Goal: Task Accomplishment & Management: Complete application form

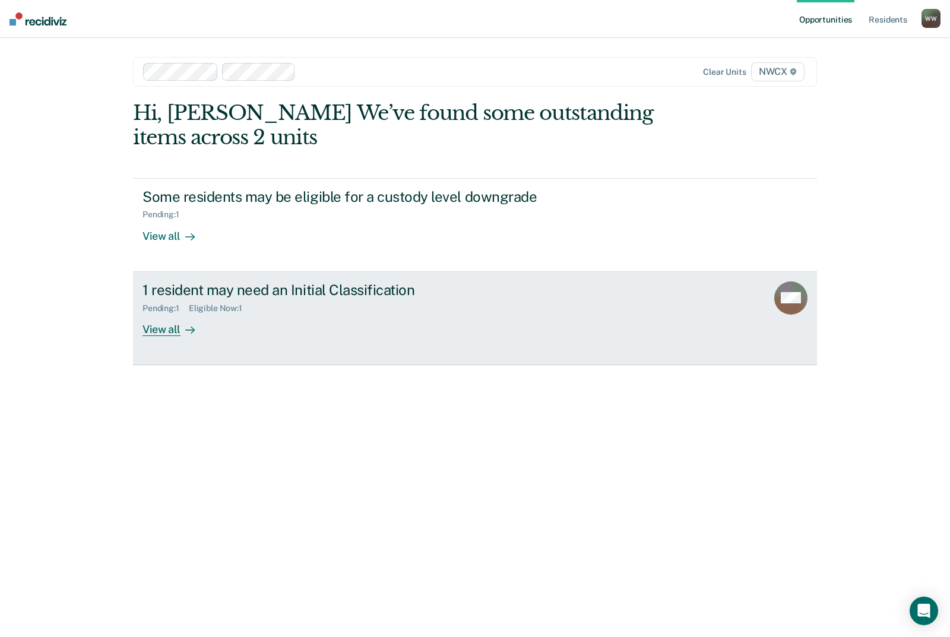
click at [188, 339] on link "1 resident may need an Initial Classification Pending : 1 Eligible Now : 1 View…" at bounding box center [475, 318] width 684 height 93
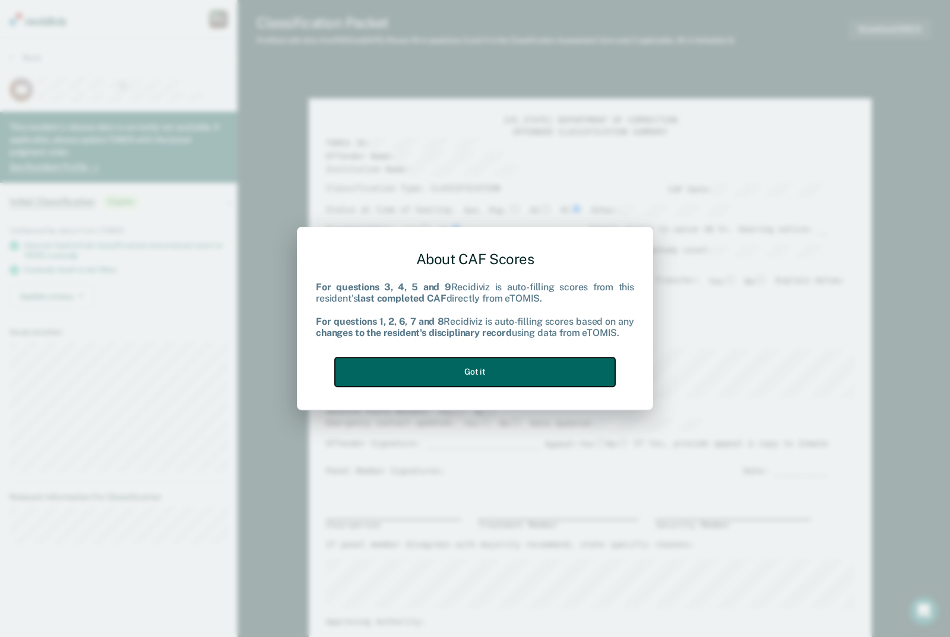
click at [478, 365] on button "Got it" at bounding box center [475, 372] width 280 height 29
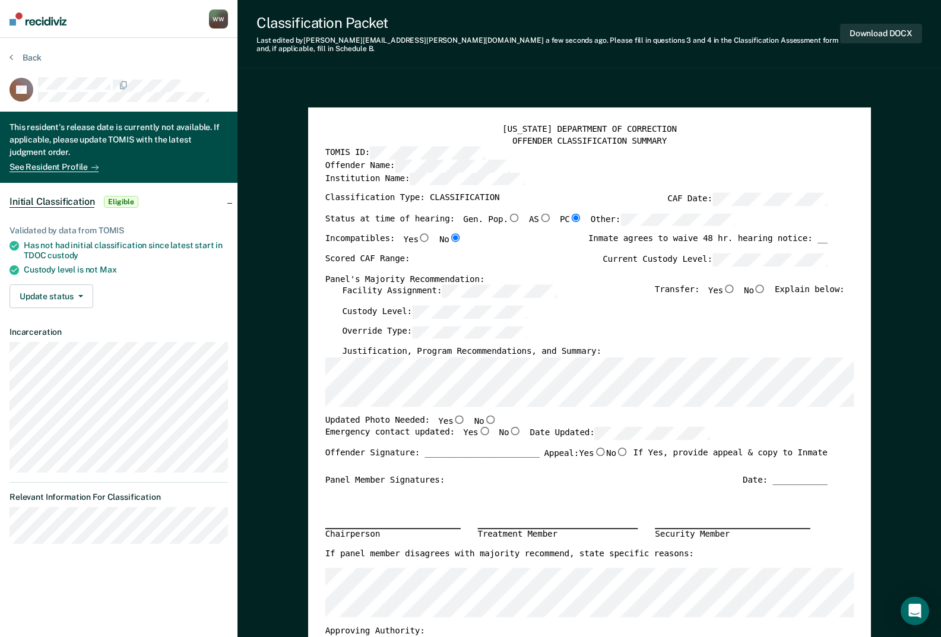
click at [766, 285] on input "No" at bounding box center [760, 289] width 12 height 8
type textarea "x"
radio input "true"
click at [429, 253] on div "Scored CAF Range: Current Custody Level:" at bounding box center [576, 263] width 502 height 20
click at [420, 255] on div "Scored CAF Range: Current Custody Level:" at bounding box center [576, 263] width 502 height 20
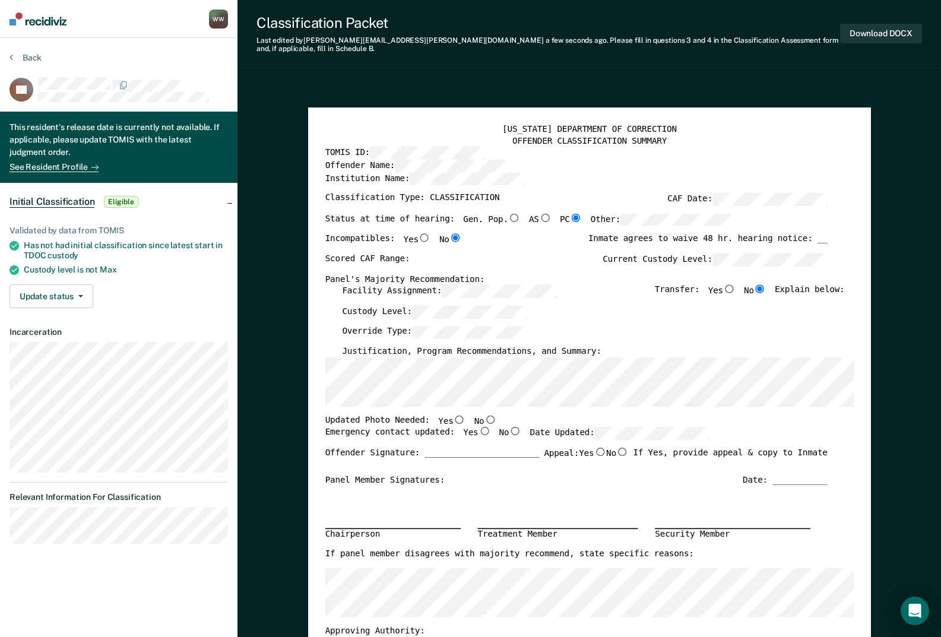
click at [420, 255] on div "Scored CAF Range: Current Custody Level:" at bounding box center [576, 263] width 502 height 20
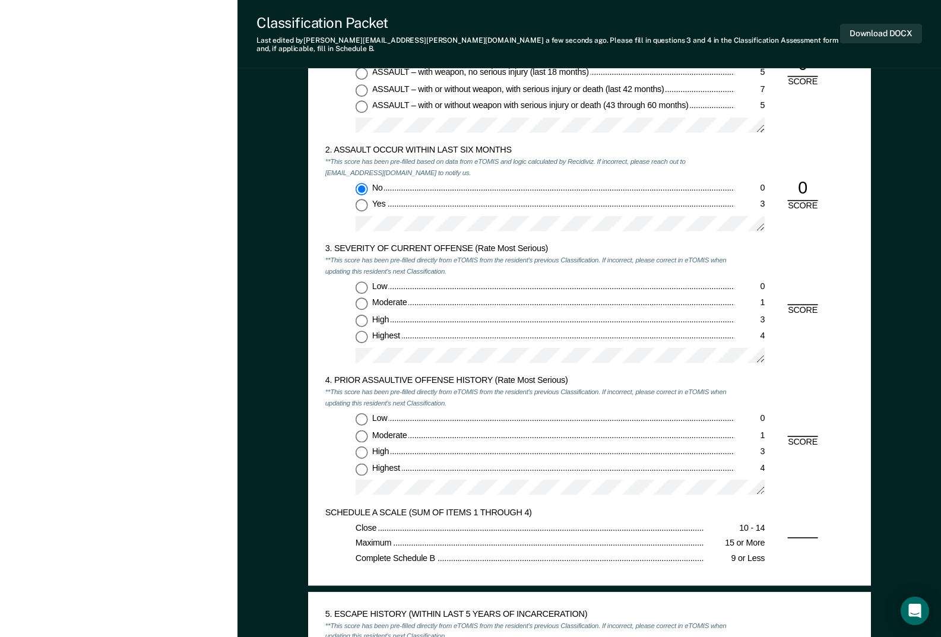
scroll to position [1010, 0]
click at [358, 330] on input "Highest 4" at bounding box center [361, 336] width 12 height 12
type textarea "x"
radio input "true"
click at [363, 413] on input "Low 0" at bounding box center [361, 419] width 12 height 12
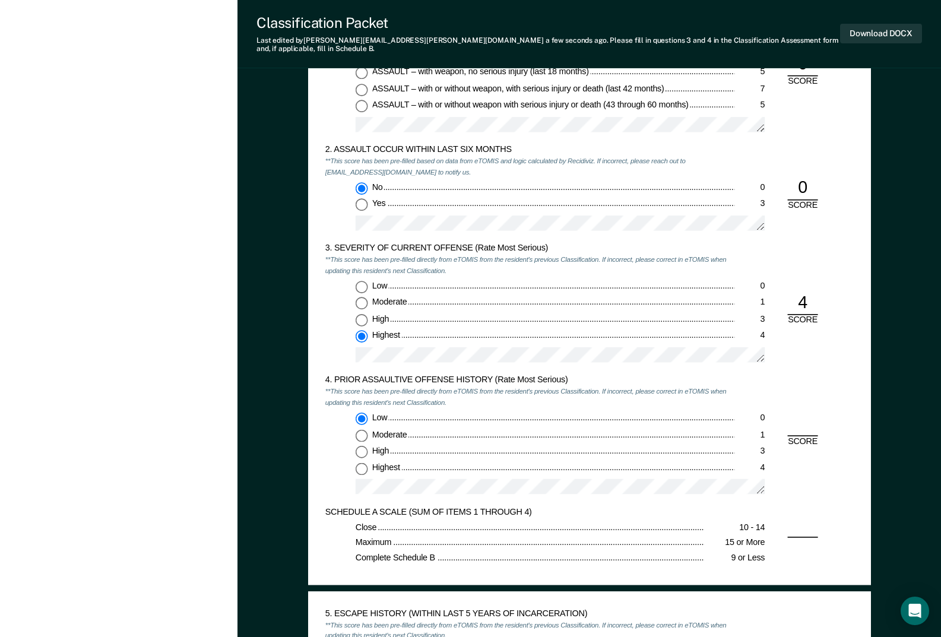
type textarea "x"
radio input "true"
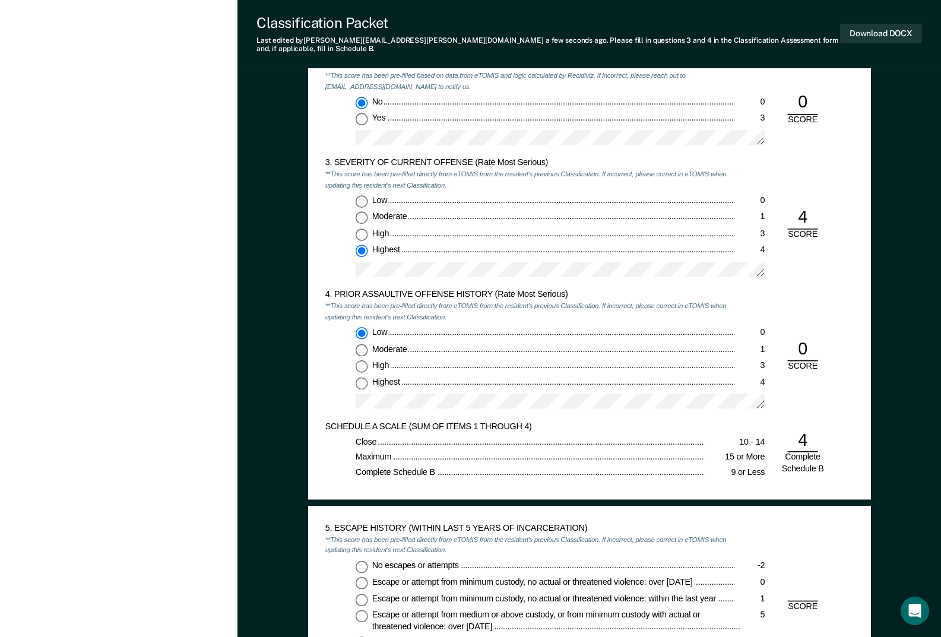
scroll to position [1069, 0]
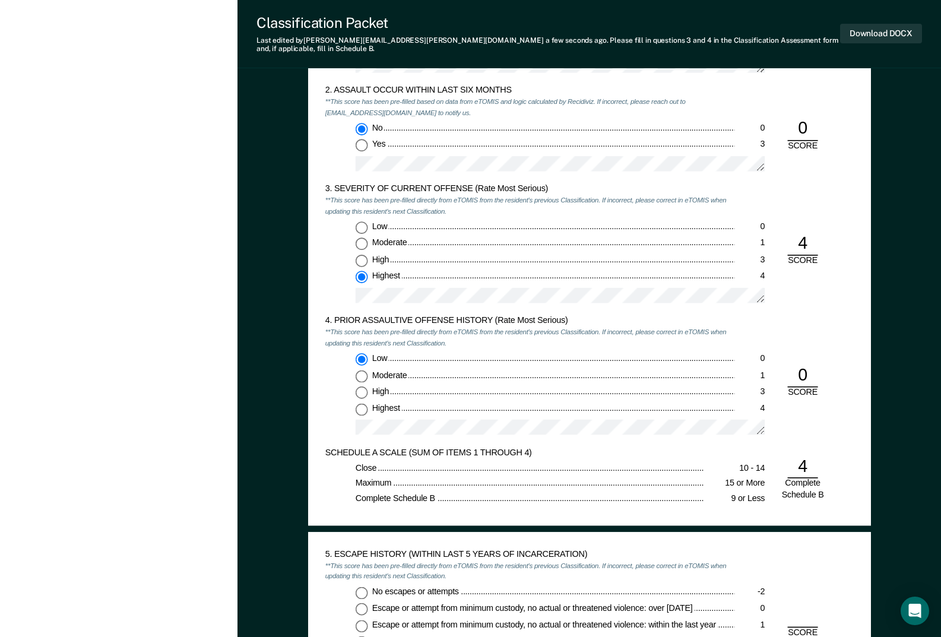
click at [358, 353] on input "Low 0" at bounding box center [361, 359] width 12 height 12
click at [321, 340] on div "[US_STATE] DEPARTMENT OF CORRECTION CLASSIFICATION CUSTODY ASSESSMENT INSTITUTI…" at bounding box center [589, 152] width 563 height 748
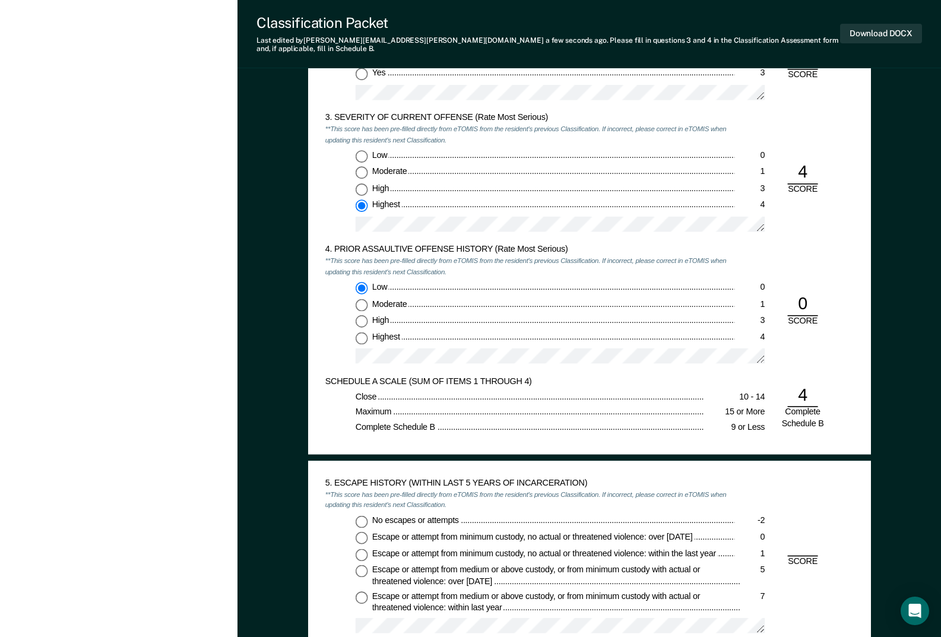
scroll to position [1366, 0]
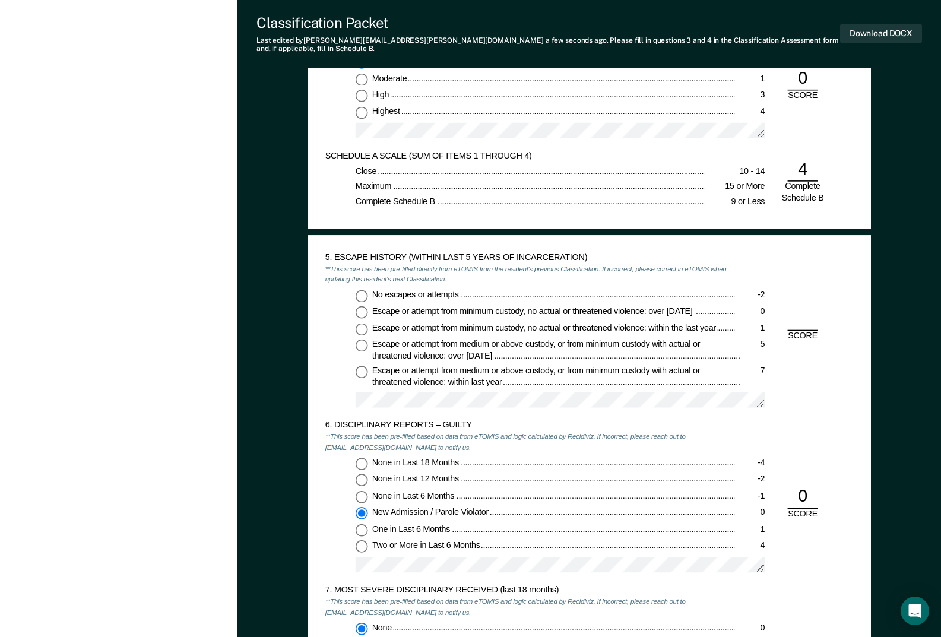
click at [359, 292] on input "No escapes or attempts -2" at bounding box center [361, 296] width 12 height 12
type textarea "x"
radio input "true"
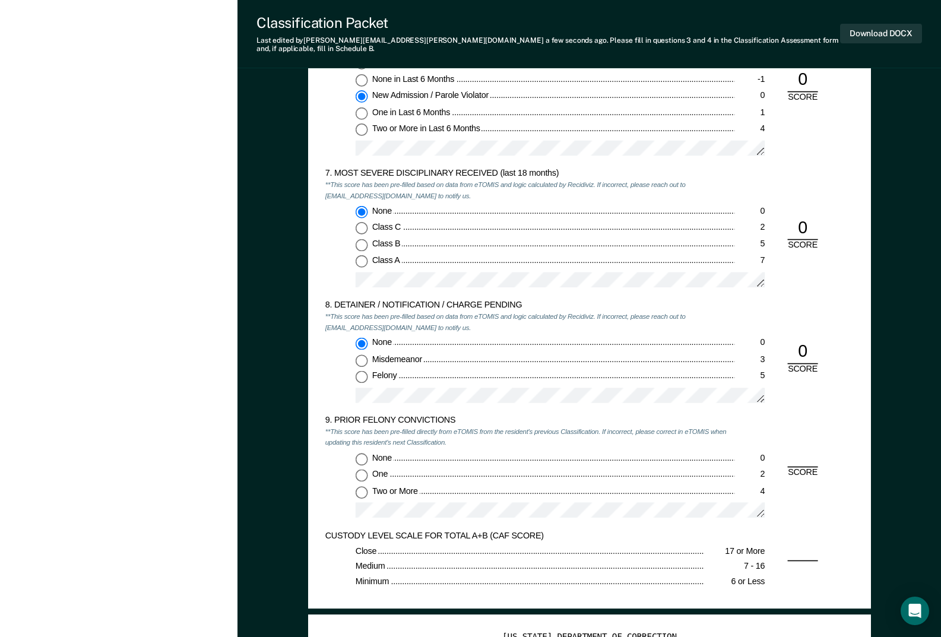
scroll to position [1960, 0]
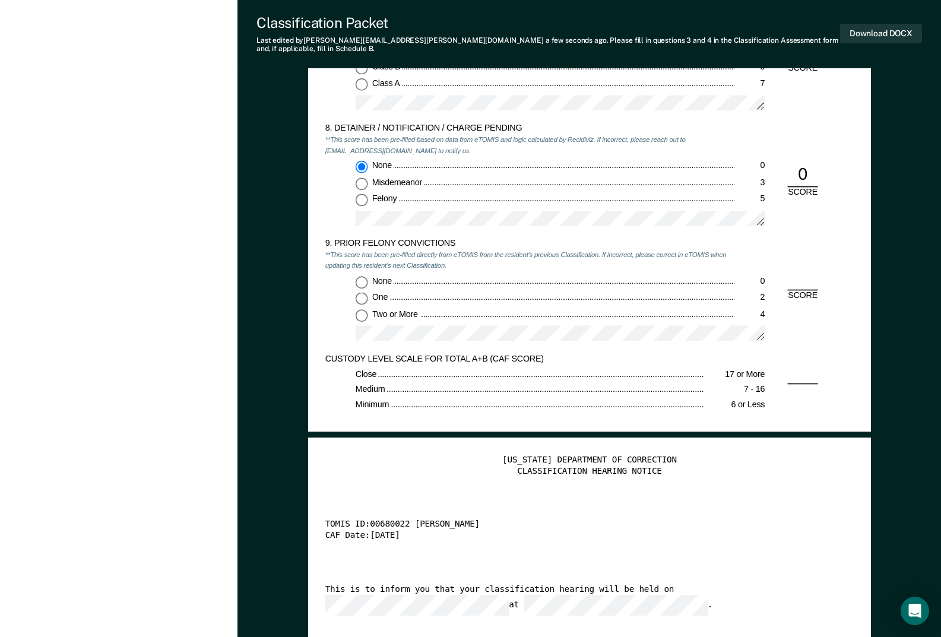
click at [360, 276] on input "None 0" at bounding box center [361, 282] width 12 height 12
type textarea "x"
radio input "true"
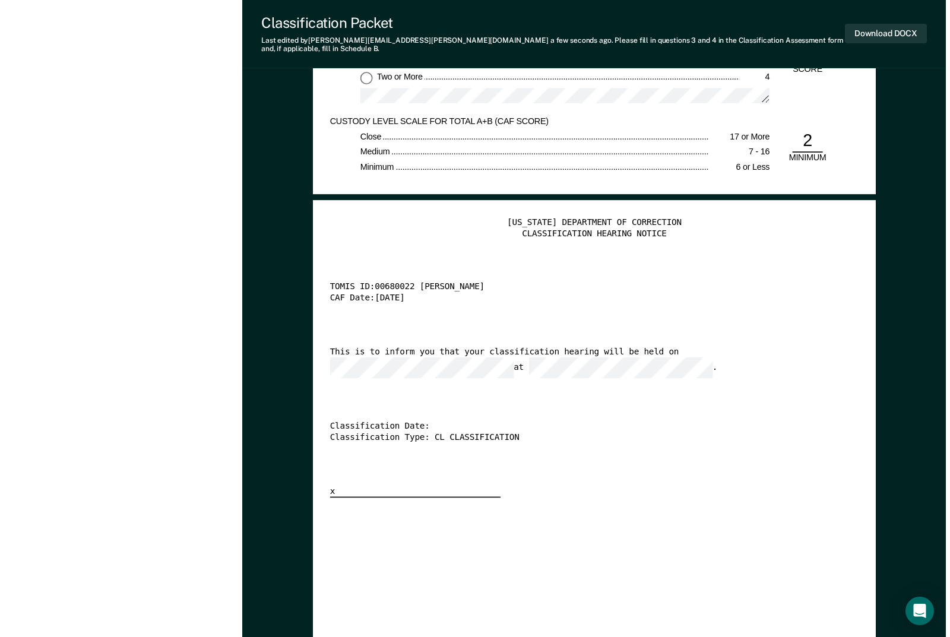
scroll to position [0, 0]
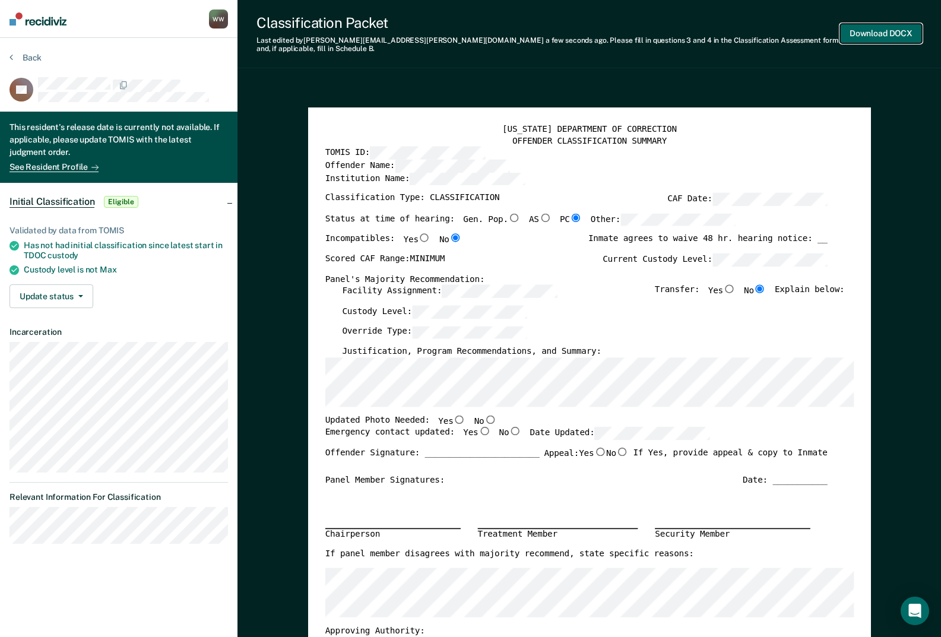
click at [881, 26] on button "Download DOCX" at bounding box center [881, 34] width 82 height 20
type textarea "x"
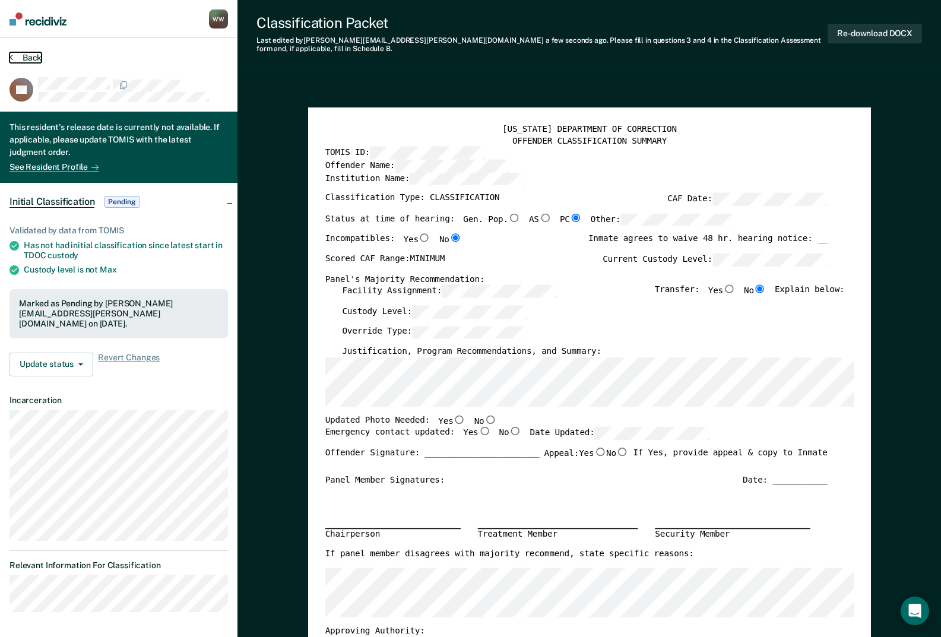
click at [24, 55] on button "Back" at bounding box center [26, 57] width 32 height 11
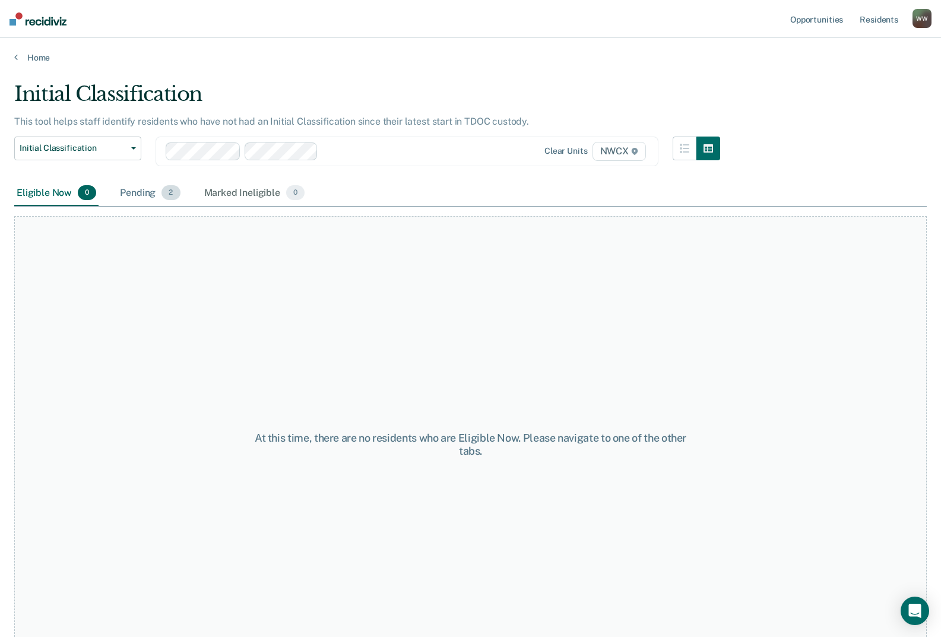
click at [150, 190] on div "Pending 2" at bounding box center [150, 194] width 65 height 26
